Goal: Check status

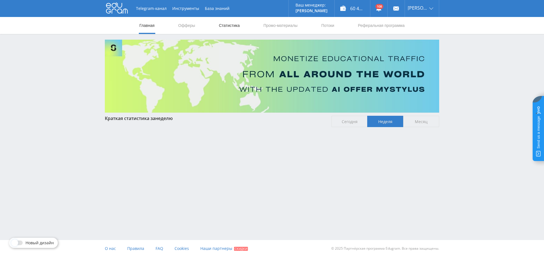
click at [228, 28] on link "Статистика" at bounding box center [229, 25] width 22 height 17
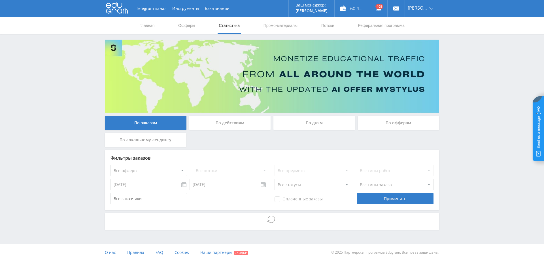
click at [316, 125] on div "По дням" at bounding box center [314, 123] width 82 height 14
click at [0, 0] on input "По дням" at bounding box center [0, 0] width 0 height 0
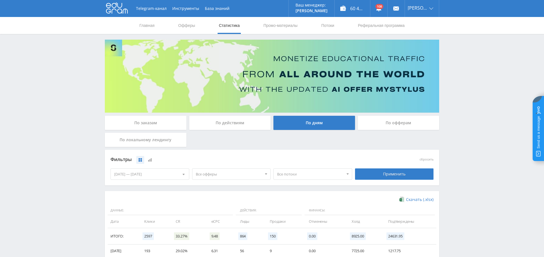
scroll to position [80, 0]
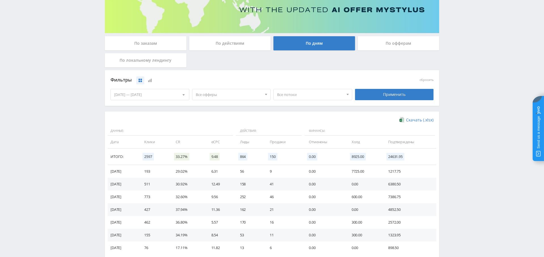
click at [247, 97] on span "Все офферы" at bounding box center [229, 94] width 66 height 11
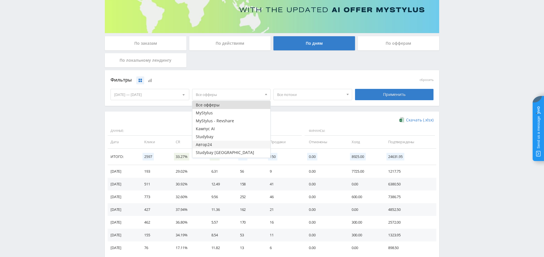
click at [226, 143] on button "Автор24" at bounding box center [231, 145] width 78 height 8
click at [407, 97] on div "Применить" at bounding box center [394, 94] width 79 height 11
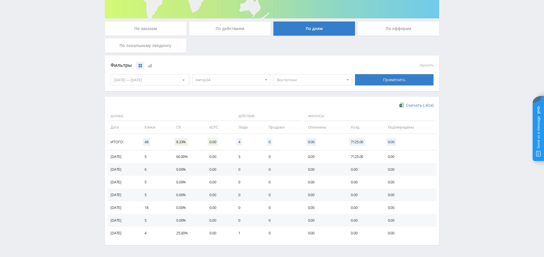
scroll to position [96, 0]
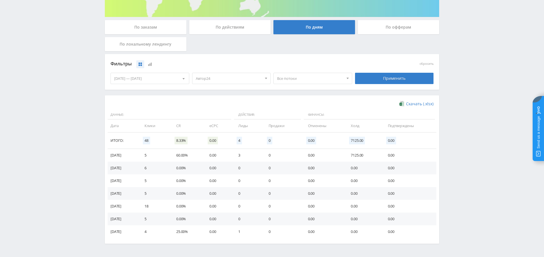
click at [249, 77] on span "Автор24" at bounding box center [229, 78] width 66 height 11
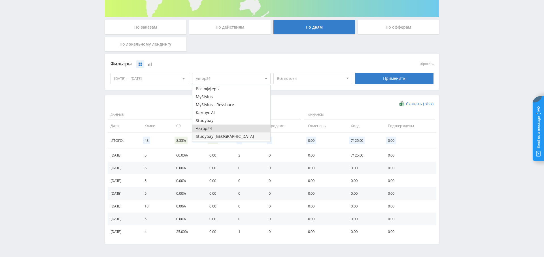
scroll to position [7, 0]
click at [230, 137] on button "Study AI (RevShare)" at bounding box center [231, 138] width 78 height 8
drag, startPoint x: 228, startPoint y: 123, endPoint x: 233, endPoint y: 123, distance: 5.1
click at [228, 123] on button "Автор24" at bounding box center [231, 122] width 78 height 8
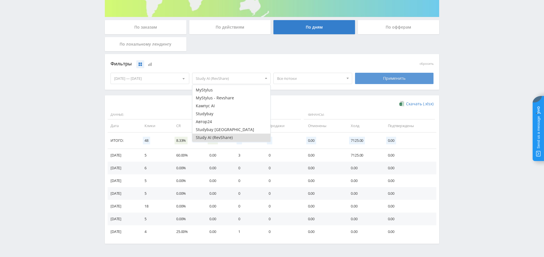
click at [396, 80] on div "Применить" at bounding box center [394, 78] width 79 height 11
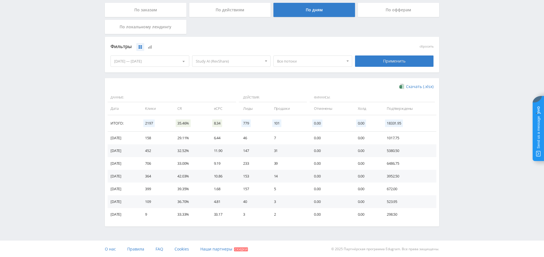
scroll to position [0, 0]
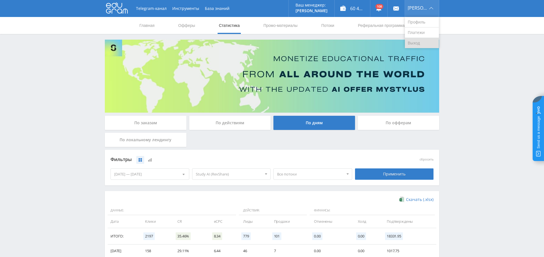
click at [423, 48] on link "Выход" at bounding box center [422, 43] width 34 height 10
